Goal: Information Seeking & Learning: Learn about a topic

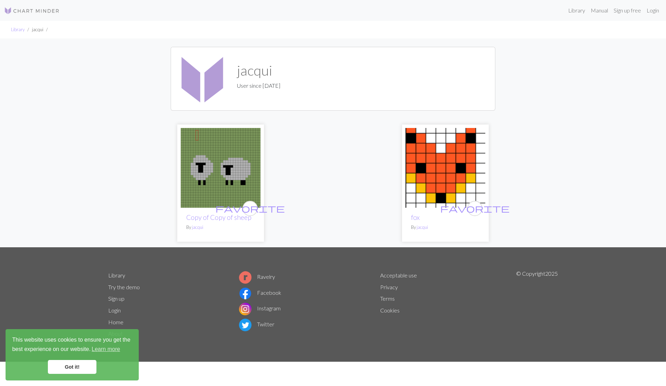
click at [49, 8] on img at bounding box center [31, 11] width 55 height 8
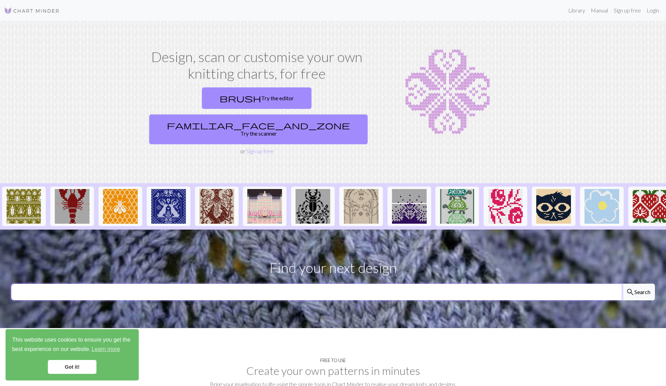
click at [265, 284] on input "text" at bounding box center [316, 292] width 611 height 17
type input "small heart"
click at [621, 284] on button "search Search" at bounding box center [637, 292] width 33 height 17
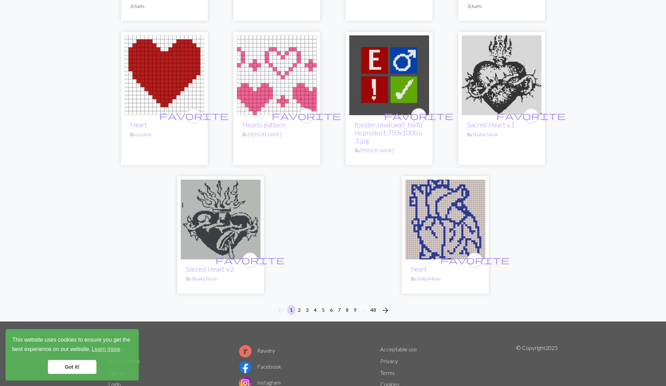
scroll to position [1696, 0]
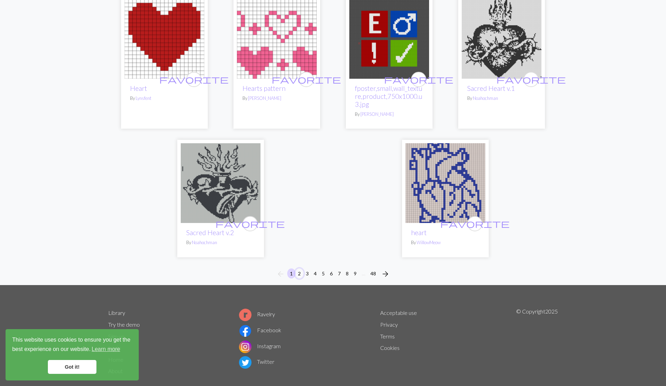
click at [299, 268] on button "2" at bounding box center [299, 273] width 8 height 10
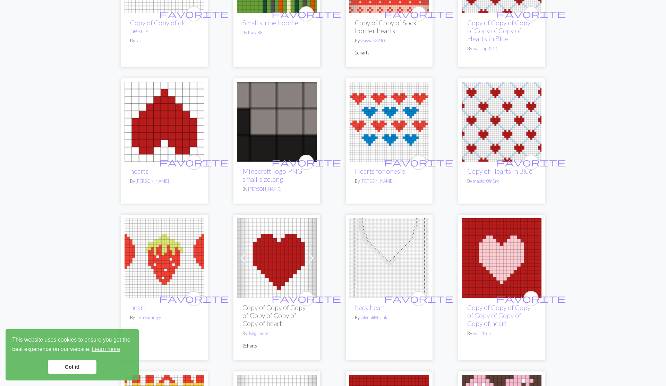
scroll to position [1162, 0]
click at [399, 124] on img at bounding box center [389, 121] width 80 height 80
